Goal: Transaction & Acquisition: Obtain resource

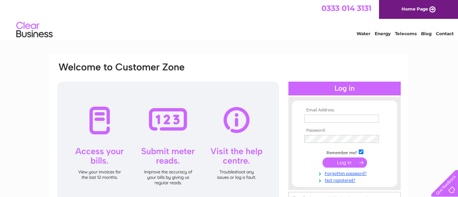
type input "teamsydandco@gmail.com"
click at [342, 166] on input "submit" at bounding box center [345, 162] width 45 height 10
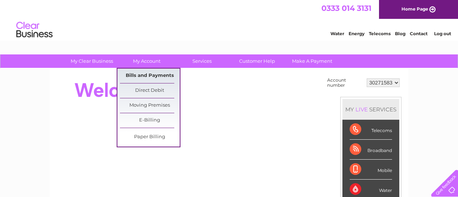
click at [148, 75] on link "Bills and Payments" at bounding box center [150, 76] width 60 height 15
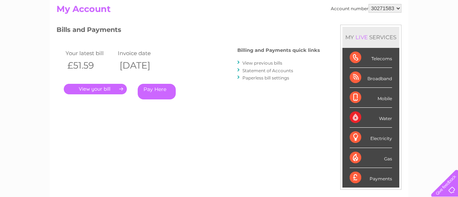
scroll to position [37, 0]
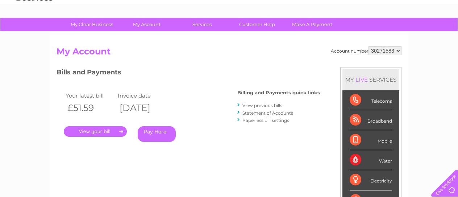
click at [268, 105] on link "View previous bills" at bounding box center [263, 105] width 40 height 5
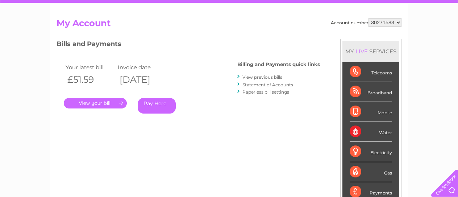
scroll to position [29, 0]
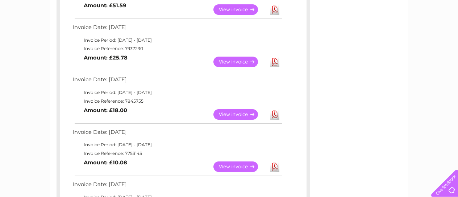
scroll to position [201, 0]
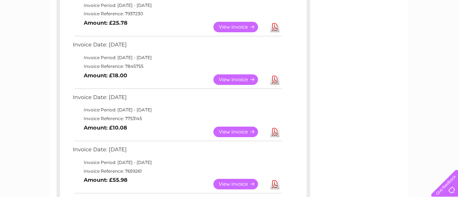
click at [276, 130] on link "Download" at bounding box center [274, 132] width 9 height 11
click at [220, 57] on td "Invoice Period: 1 June 2025 - 30 June 2025" at bounding box center [177, 57] width 212 height 9
click at [276, 80] on link "Download" at bounding box center [274, 79] width 9 height 11
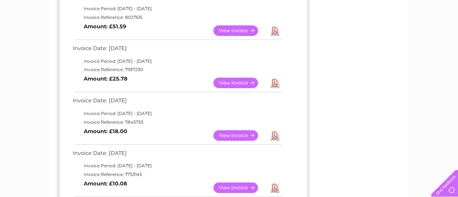
scroll to position [137, 0]
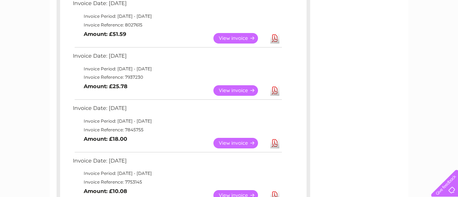
click at [274, 88] on link "Download" at bounding box center [274, 90] width 9 height 11
click at [275, 38] on link "Download" at bounding box center [274, 38] width 9 height 11
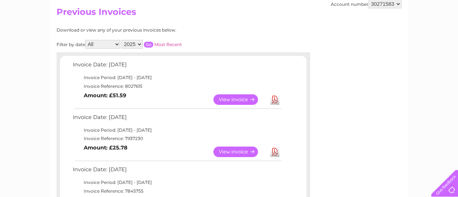
scroll to position [76, 0]
